Goal: Information Seeking & Learning: Learn about a topic

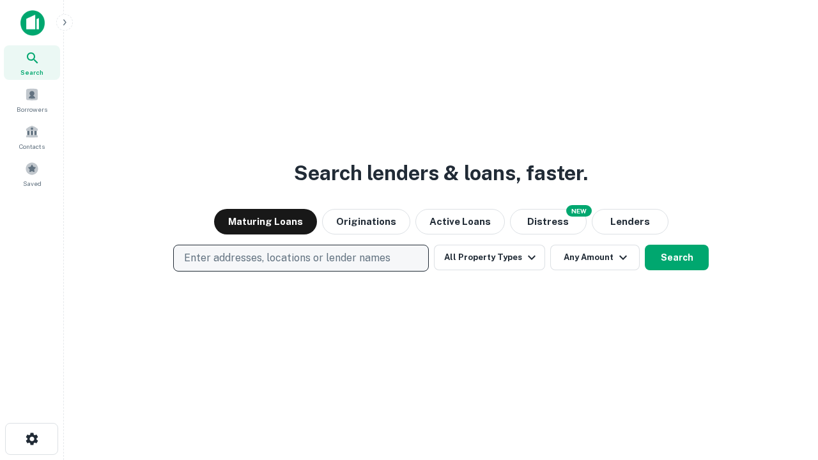
click at [300, 258] on p "Enter addresses, locations or lender names" at bounding box center [287, 257] width 206 height 15
type input "**********"
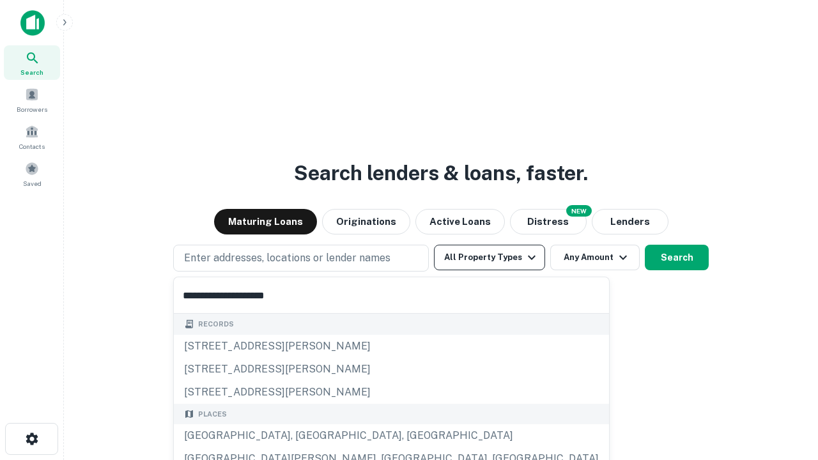
click at [305, 436] on div "[GEOGRAPHIC_DATA], [GEOGRAPHIC_DATA], [GEOGRAPHIC_DATA]" at bounding box center [391, 435] width 435 height 23
click at [489, 258] on button "All Property Types" at bounding box center [489, 258] width 111 height 26
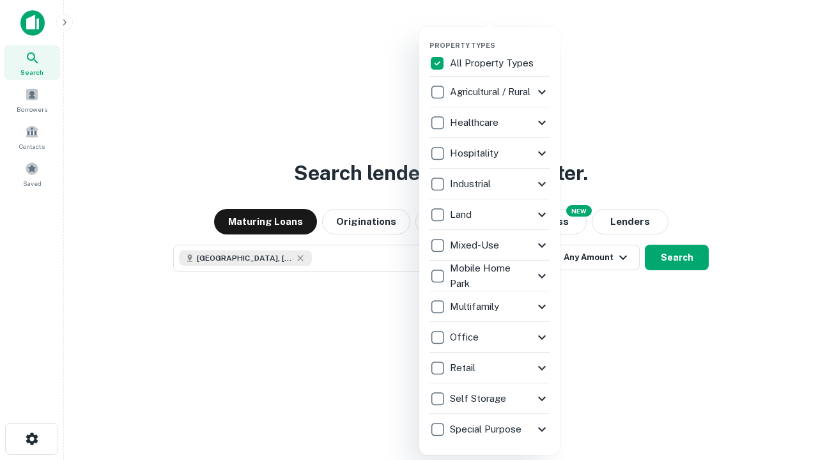
click at [500, 37] on button "button" at bounding box center [499, 37] width 141 height 1
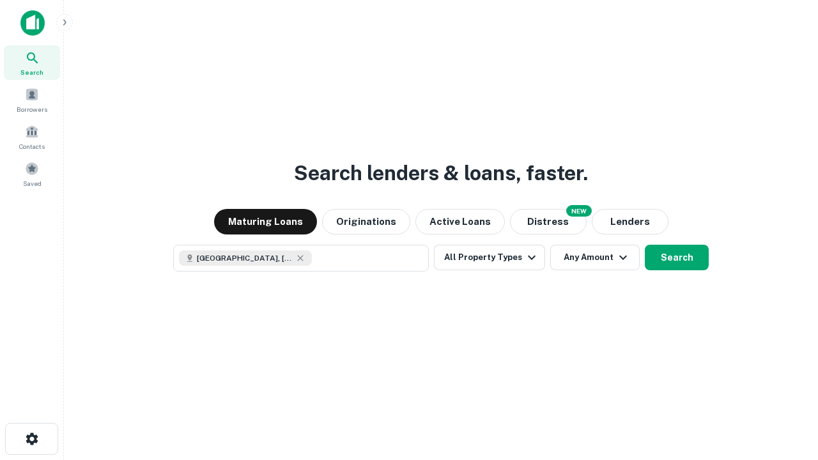
scroll to position [20, 0]
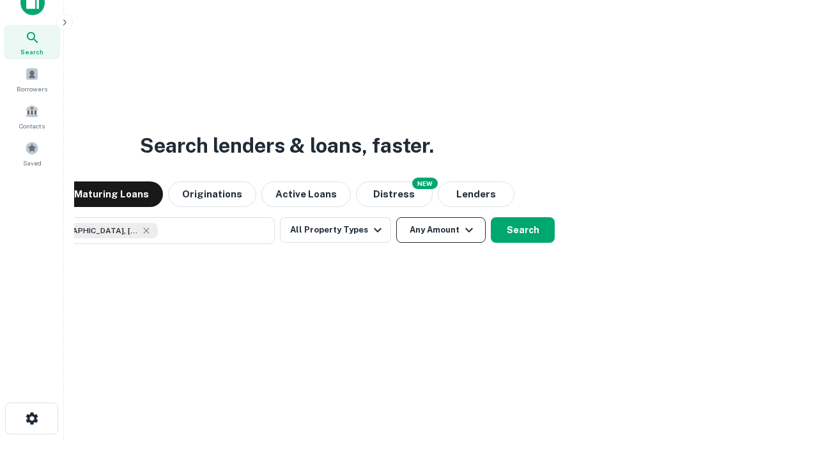
click at [396, 217] on button "Any Amount" at bounding box center [440, 230] width 89 height 26
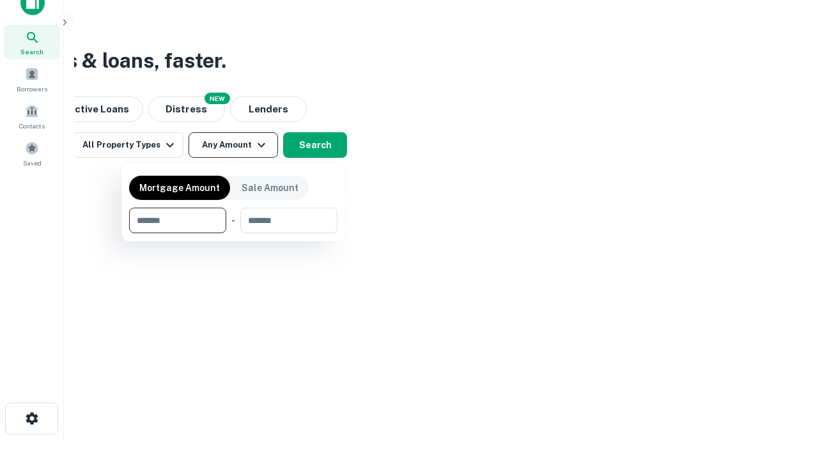
type input "*******"
click at [233, 233] on button "button" at bounding box center [233, 233] width 208 height 1
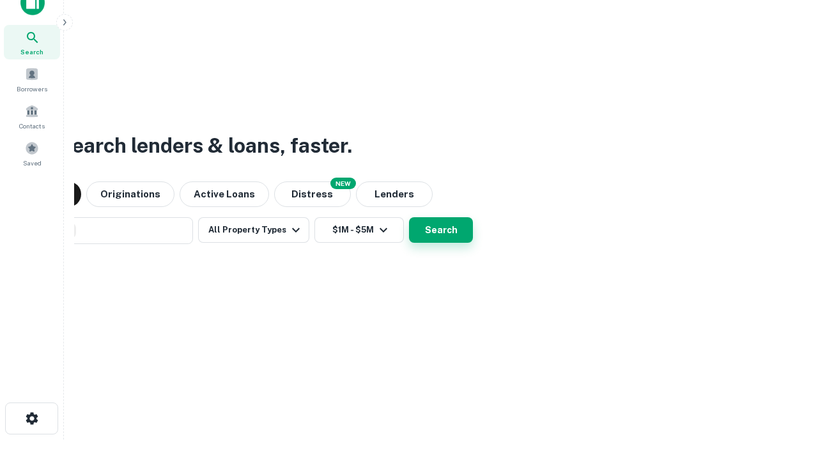
click at [409, 217] on button "Search" at bounding box center [441, 230] width 64 height 26
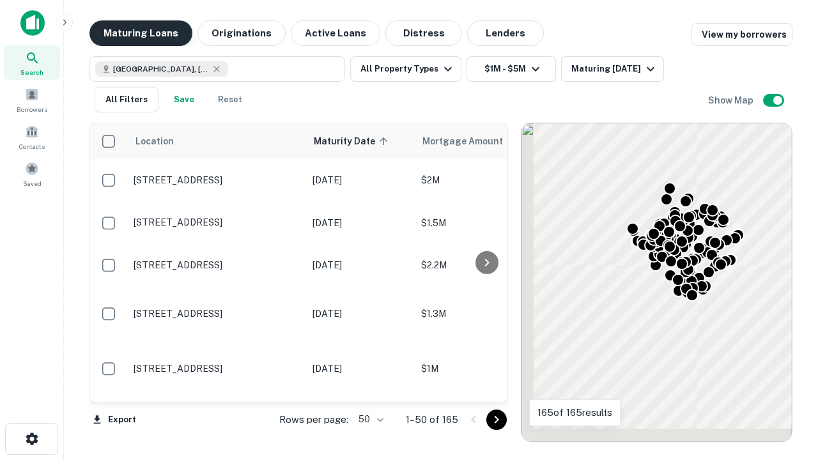
click at [141, 33] on button "Maturing Loans" at bounding box center [140, 33] width 103 height 26
